Goal: Task Accomplishment & Management: Manage account settings

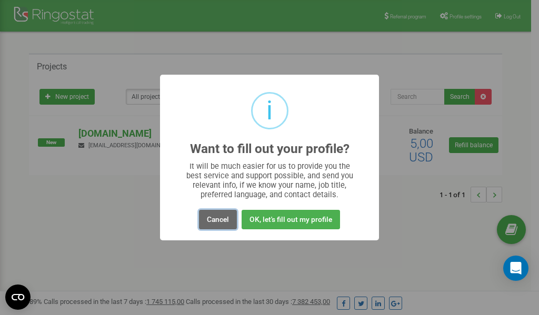
click at [225, 224] on button "Cancel" at bounding box center [218, 219] width 38 height 19
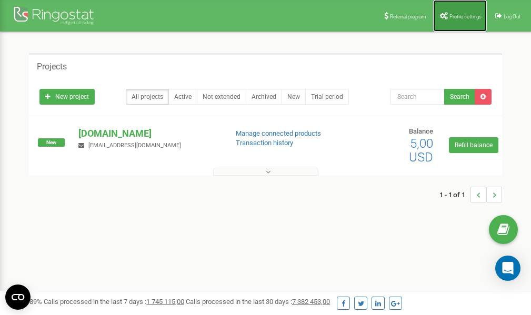
click at [457, 18] on span "Profile settings" at bounding box center [465, 17] width 32 height 6
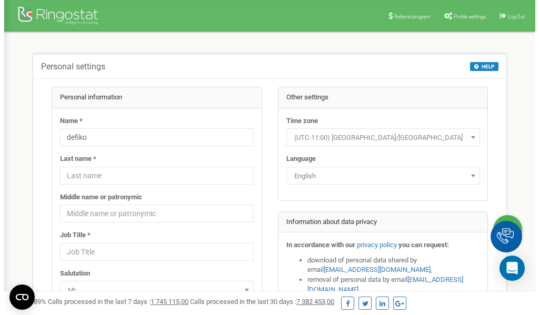
scroll to position [53, 0]
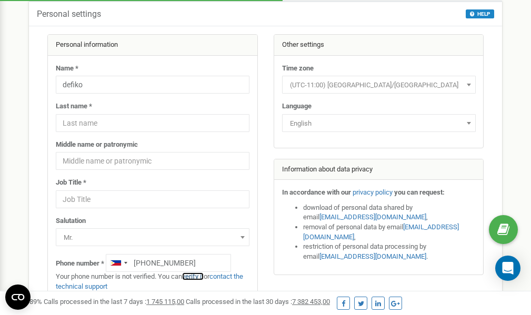
click at [196, 276] on link "verify it" at bounding box center [193, 276] width 22 height 8
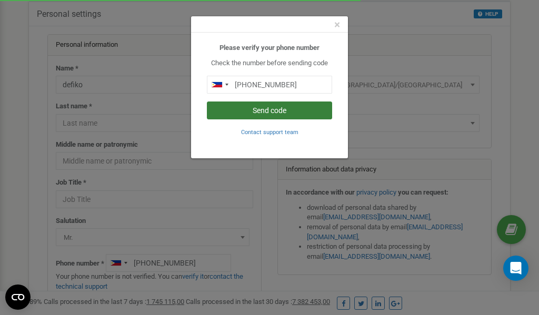
click at [265, 109] on button "Send code" at bounding box center [269, 111] width 125 height 18
